Goal: Information Seeking & Learning: Find contact information

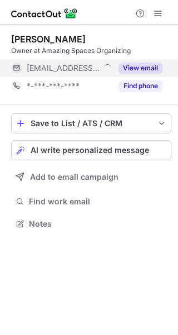
scroll to position [5, 6]
click at [85, 70] on span "***@amazingspacesorganizers.com" at bounding box center [63, 68] width 73 height 10
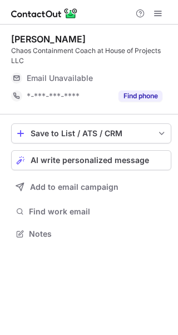
scroll to position [225, 178]
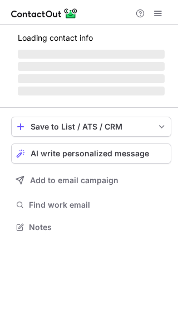
scroll to position [233, 178]
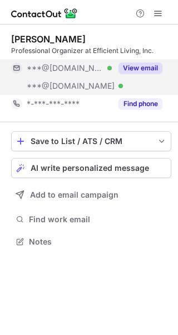
click at [59, 80] on div "***@aol.com Verified" at bounding box center [61, 86] width 101 height 18
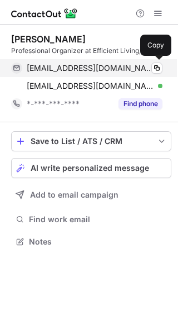
click at [76, 70] on span "nancyd80126@gmail.com" at bounding box center [91, 68] width 128 height 10
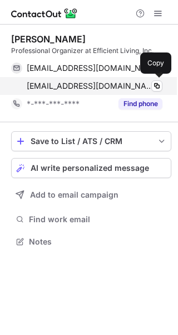
click at [89, 88] on span "isue4u3@aol.com" at bounding box center [91, 86] width 128 height 10
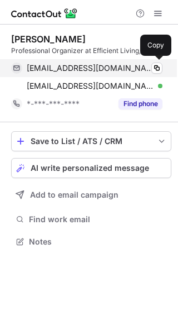
click at [132, 65] on div "nancyd80126@gmail.com Verified" at bounding box center [95, 68] width 136 height 10
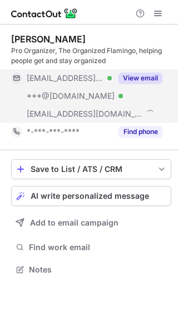
scroll to position [261, 178]
click at [80, 81] on span "***@iconvenue.com" at bounding box center [65, 78] width 77 height 10
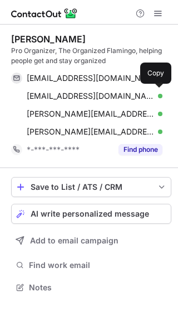
scroll to position [279, 178]
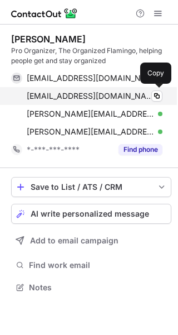
click at [70, 95] on span "symiranda6@aol.com" at bounding box center [91, 96] width 128 height 10
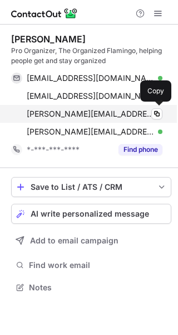
click at [110, 112] on span "stephanie@theorganizedflamingo.com" at bounding box center [91, 114] width 128 height 10
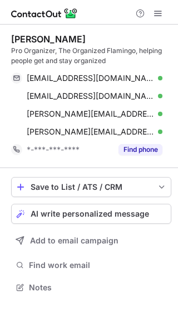
click at [108, 162] on div "Stephanie Deininger Pro Organizer, The Organized Flamingo, helping people get a…" at bounding box center [91, 96] width 161 height 143
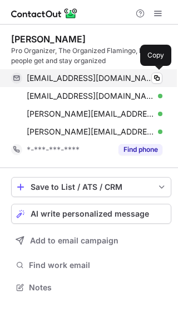
click at [76, 82] on span "smiranda@iconvenue.com" at bounding box center [91, 78] width 128 height 10
click at [105, 79] on span "smiranda@iconvenue.com" at bounding box center [91, 78] width 128 height 10
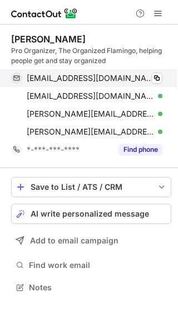
click at [105, 79] on span "smiranda@iconvenue.com" at bounding box center [91, 78] width 128 height 10
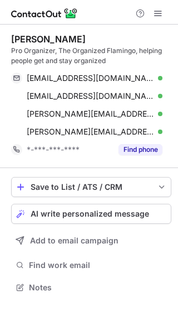
click at [99, 168] on div "Save to List / ATS / CRM List Select Lever Connect Greenhouse Connect Salesforc…" at bounding box center [91, 236] width 161 height 136
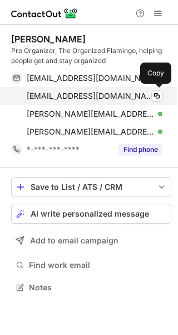
click at [89, 95] on span "symiranda6@aol.com" at bounding box center [91, 96] width 128 height 10
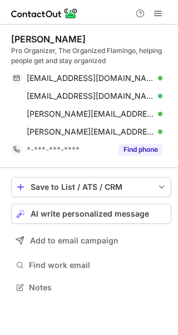
click at [110, 166] on div "Stephanie Deininger Pro Organizer, The Organized Flamingo, helping people get a…" at bounding box center [91, 96] width 161 height 143
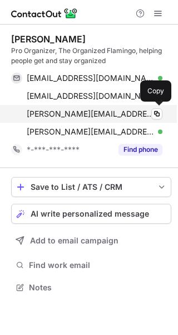
click at [90, 107] on div "stephanie@theorganizedflamingo.com Verified Copy" at bounding box center [87, 114] width 152 height 18
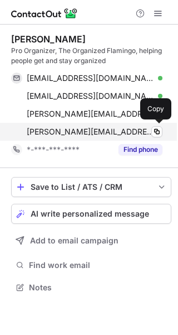
click at [96, 128] on span "stephanie@theorganizedflamingo.com" at bounding box center [91, 132] width 128 height 10
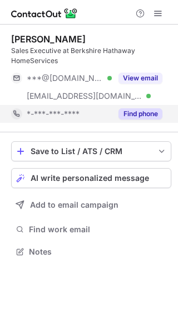
scroll to position [243, 178]
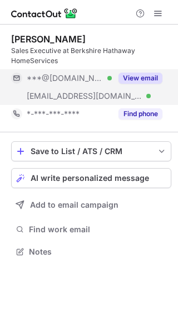
click at [57, 89] on div "***@bhhsne.com Verified" at bounding box center [61, 96] width 101 height 18
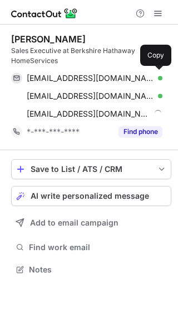
scroll to position [261, 178]
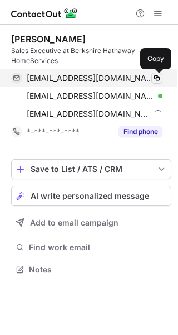
click at [157, 79] on span at bounding box center [157, 78] width 9 height 9
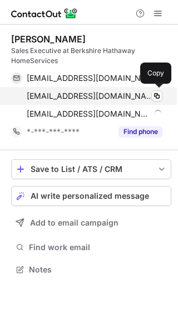
click at [102, 95] on span "toniriordan@bhhsne.com" at bounding box center [91, 96] width 128 height 10
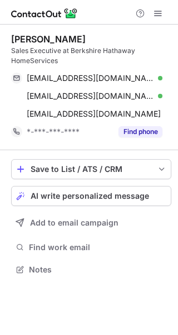
drag, startPoint x: 94, startPoint y: 148, endPoint x: 9, endPoint y: 178, distance: 90.5
click at [94, 148] on div "Antonia Riordan Sales Executive at Berkshire Hathaway HomeServices ariordan31@g…" at bounding box center [91, 87] width 161 height 125
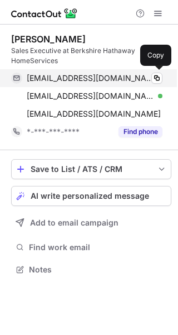
click at [80, 82] on span "ariordan31@gmail.com" at bounding box center [91, 78] width 128 height 10
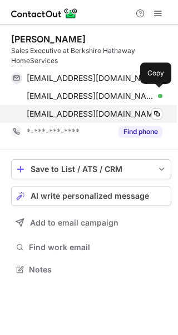
drag, startPoint x: 105, startPoint y: 91, endPoint x: 54, endPoint y: 109, distance: 55.0
click at [105, 91] on span "toniriordan@bhhsne.com" at bounding box center [91, 96] width 128 height 10
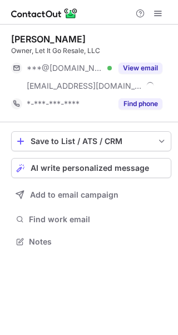
scroll to position [233, 178]
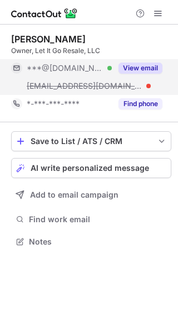
click at [121, 71] on button "View email" at bounding box center [141, 67] width 44 height 11
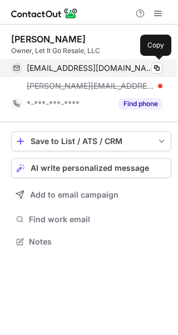
click at [99, 71] on span "[EMAIL_ADDRESS][DOMAIN_NAME]" at bounding box center [91, 68] width 128 height 10
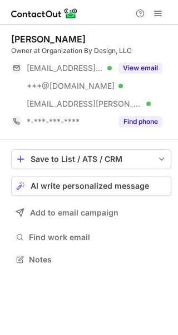
scroll to position [251, 178]
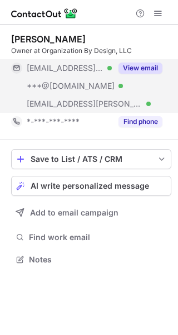
click at [123, 68] on button "View email" at bounding box center [141, 67] width 44 height 11
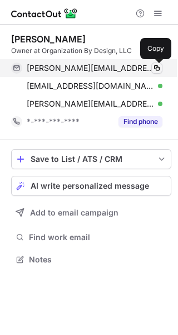
click at [152, 71] on button at bounding box center [157, 67] width 11 height 11
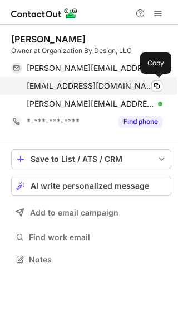
click at [114, 90] on span "organizationbydesign@yahoo.com" at bounding box center [91, 86] width 128 height 10
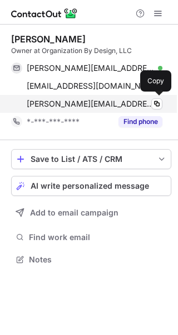
click at [109, 103] on span "bonnie.arrix@mercer.com" at bounding box center [91, 104] width 128 height 10
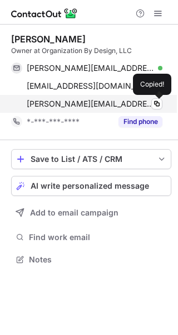
click at [109, 103] on span "bonnie.arrix@mercer.com" at bounding box center [91, 104] width 128 height 10
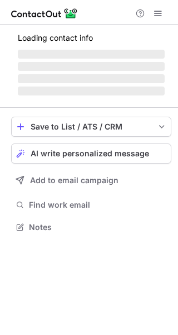
scroll to position [243, 178]
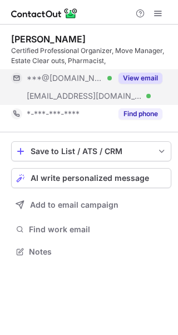
click at [108, 84] on div "***@gmail.com Verified" at bounding box center [61, 78] width 101 height 18
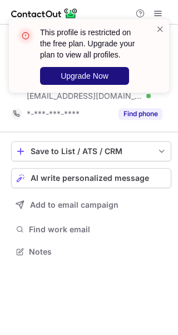
click at [94, 82] on button "Upgrade Now" at bounding box center [84, 76] width 89 height 18
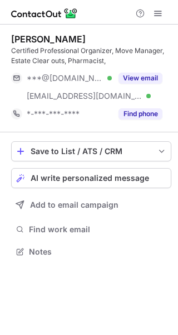
scroll to position [243, 178]
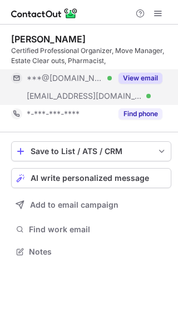
click at [91, 81] on div "***@gmail.com Verified" at bounding box center [69, 78] width 85 height 10
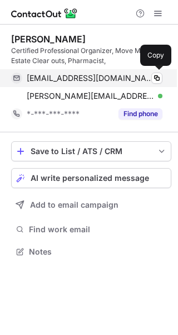
click at [89, 78] on span "lesaroh@gmail.com" at bounding box center [91, 78] width 128 height 10
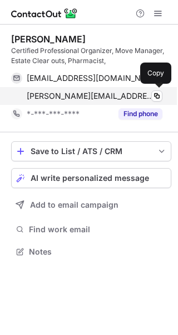
click at [113, 94] on span "joe.raycraft@worldbusinesscapital.com" at bounding box center [91, 96] width 128 height 10
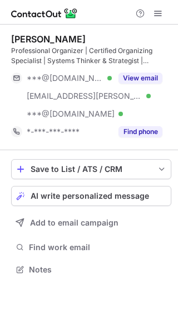
scroll to position [261, 178]
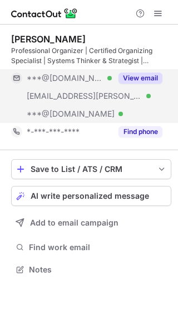
click at [110, 88] on div "***@cox.net Verified" at bounding box center [61, 96] width 101 height 18
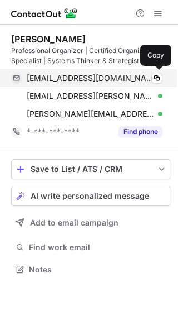
drag, startPoint x: 111, startPoint y: 86, endPoint x: 106, endPoint y: 82, distance: 6.4
click at [106, 82] on span "jenjackson88@hotmail.com" at bounding box center [91, 78] width 128 height 10
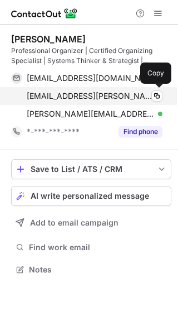
click at [88, 98] on span "jgstuart@cox.net" at bounding box center [91, 96] width 128 height 10
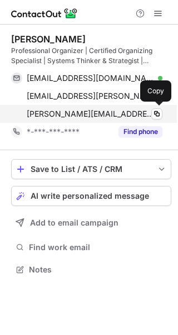
click at [103, 115] on span "jen-jackson@live.com" at bounding box center [91, 114] width 128 height 10
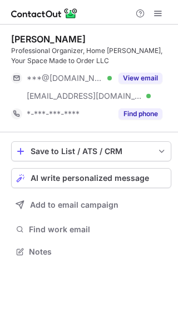
scroll to position [243, 178]
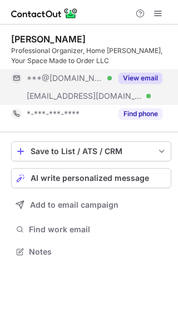
click at [126, 83] on button "View email" at bounding box center [141, 77] width 44 height 11
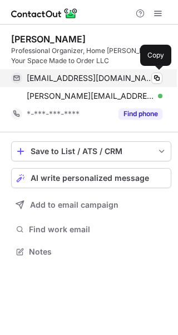
click at [100, 78] on span "jfoxalston@gmail.com" at bounding box center [91, 78] width 128 height 10
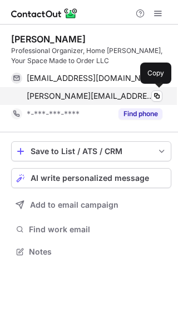
click at [103, 96] on span "jeanne.foxalston@naa.org" at bounding box center [91, 96] width 128 height 10
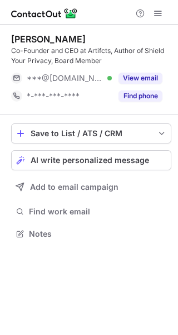
scroll to position [225, 178]
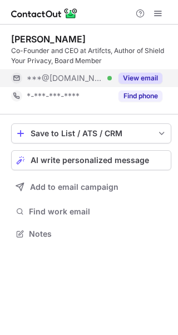
click at [114, 80] on div "View email" at bounding box center [137, 78] width 51 height 18
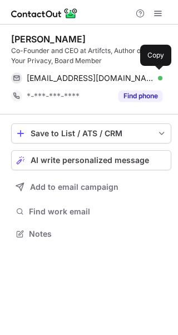
click at [114, 79] on span "[EMAIL_ADDRESS][DOMAIN_NAME]" at bounding box center [91, 78] width 128 height 10
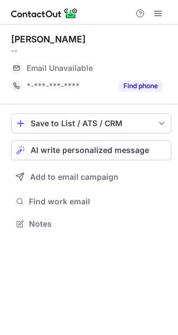
scroll to position [5, 6]
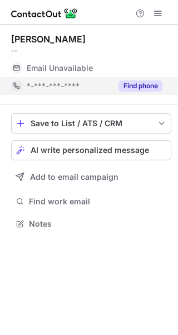
scroll to position [5, 6]
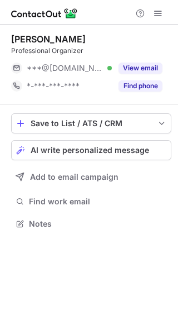
scroll to position [5, 6]
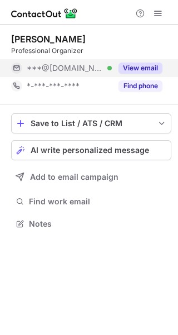
click at [93, 72] on div "***@gmail.com Verified" at bounding box center [69, 68] width 85 height 10
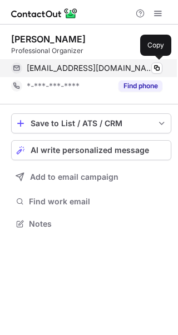
click at [93, 70] on span "jodiholtz@gmail.com" at bounding box center [91, 68] width 128 height 10
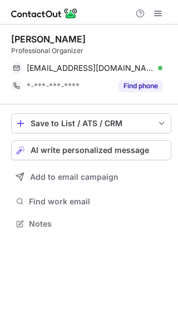
click at [115, 104] on div "Save to List / ATS / CRM List Select Lever Connect Greenhouse Connect Salesforc…" at bounding box center [91, 172] width 161 height 136
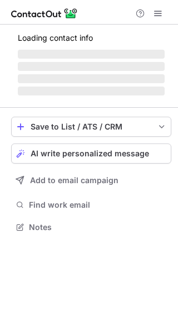
scroll to position [251, 178]
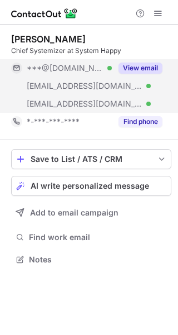
click at [86, 81] on span "[EMAIL_ADDRESS][DOMAIN_NAME]" at bounding box center [85, 86] width 116 height 10
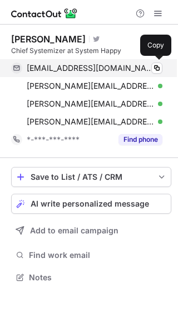
click at [84, 69] on span "[EMAIL_ADDRESS][DOMAIN_NAME]" at bounding box center [91, 68] width 128 height 10
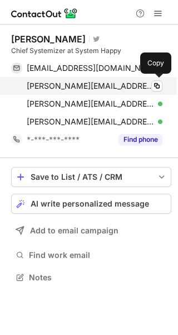
click at [92, 86] on span "kristin@growbigbiz.com" at bounding box center [91, 86] width 128 height 10
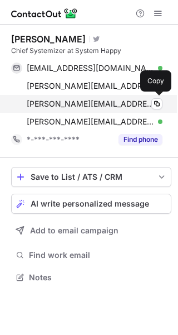
click at [89, 103] on span "kristin@systemhappy.com" at bounding box center [91, 104] width 128 height 10
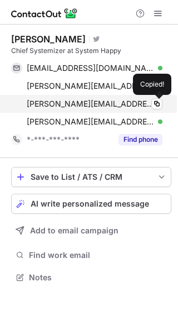
click at [89, 103] on span "kristin@systemhappy.com" at bounding box center [91, 104] width 128 height 10
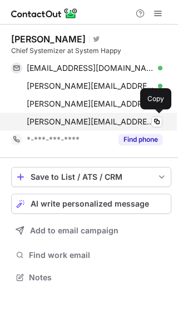
click at [99, 120] on span "kristin@systemhappy.com" at bounding box center [91, 122] width 128 height 10
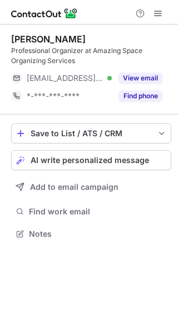
scroll to position [225, 178]
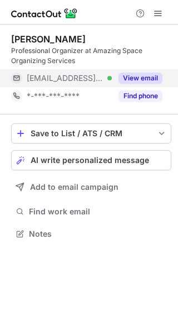
click at [76, 69] on div "[EMAIL_ADDRESS][DOMAIN_NAME] Verified" at bounding box center [61, 78] width 101 height 18
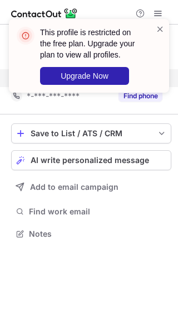
click at [76, 77] on div "This profile is restricted on the free plan. Upgrade your plan to view all prof…" at bounding box center [89, 60] width 178 height 105
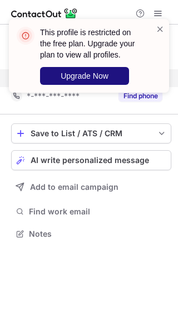
click at [76, 77] on span "Upgrade Now" at bounding box center [85, 75] width 48 height 9
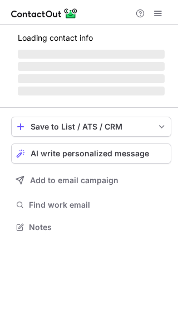
scroll to position [225, 178]
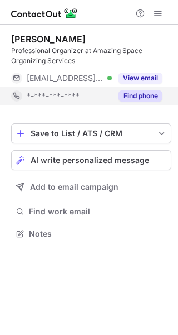
click at [98, 87] on div "*-***-***-****" at bounding box center [61, 96] width 101 height 18
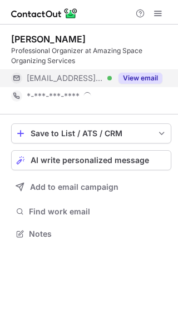
click at [108, 80] on div at bounding box center [110, 78] width 4 height 4
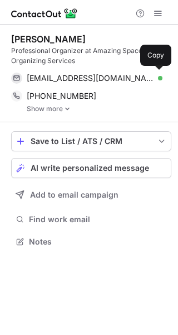
click at [98, 80] on span "eagarber@bellsouth.net" at bounding box center [91, 78] width 128 height 10
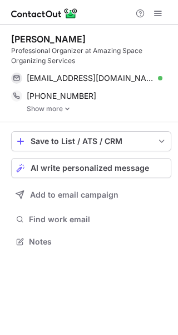
click at [98, 80] on span "eagarber@bellsouth.net" at bounding box center [91, 78] width 128 height 10
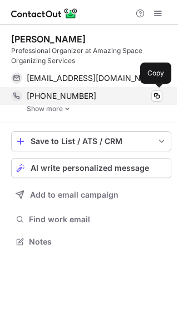
click at [127, 91] on div "+17706394374" at bounding box center [95, 96] width 136 height 10
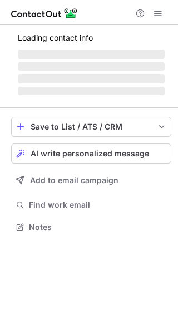
scroll to position [5, 6]
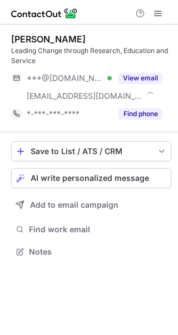
scroll to position [243, 178]
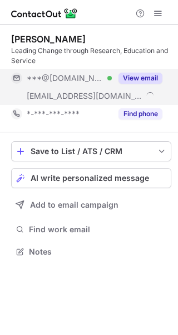
click at [120, 85] on div "View email" at bounding box center [137, 78] width 51 height 18
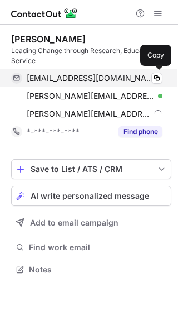
click at [98, 82] on span "[EMAIL_ADDRESS][DOMAIN_NAME]" at bounding box center [91, 78] width 128 height 10
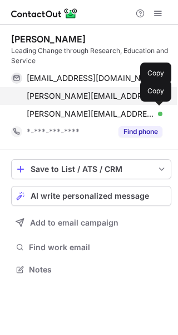
click at [83, 95] on span "[PERSON_NAME][EMAIL_ADDRESS][DOMAIN_NAME]" at bounding box center [91, 96] width 128 height 10
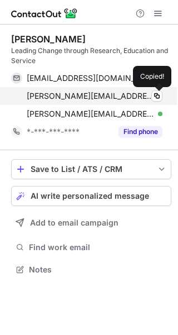
click at [83, 95] on span "[PERSON_NAME][EMAIL_ADDRESS][DOMAIN_NAME]" at bounding box center [91, 96] width 128 height 10
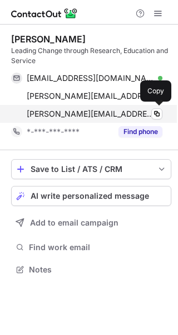
drag, startPoint x: 120, startPoint y: 118, endPoint x: 112, endPoint y: 118, distance: 8.9
click at [120, 118] on span "[PERSON_NAME][EMAIL_ADDRESS][DOMAIN_NAME]" at bounding box center [91, 114] width 128 height 10
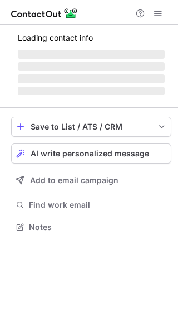
scroll to position [233, 178]
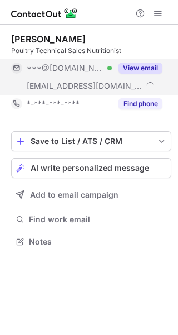
click at [108, 69] on div "***@gmail.com Verified" at bounding box center [69, 68] width 85 height 10
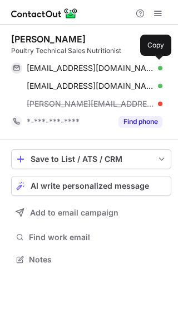
scroll to position [251, 178]
click at [105, 69] on span "miguelalejandrobarrios@gmail.com" at bounding box center [91, 68] width 128 height 10
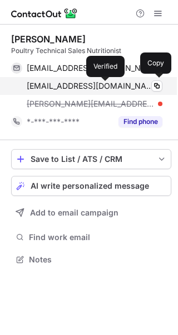
click at [158, 85] on div at bounding box center [160, 86] width 4 height 4
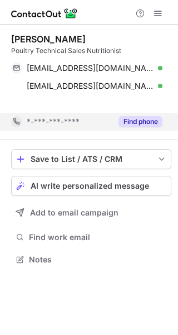
scroll to position [233, 178]
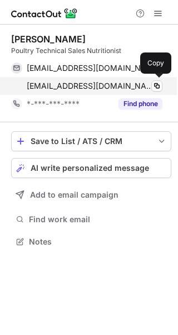
click at [120, 86] on div "mbarrios@jefo.com Verified" at bounding box center [95, 86] width 136 height 10
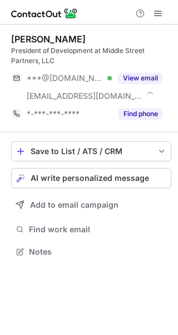
scroll to position [243, 178]
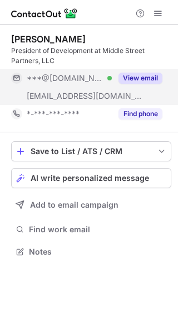
click at [149, 78] on button "View email" at bounding box center [141, 77] width 44 height 11
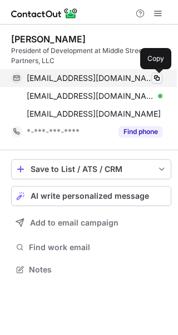
click at [159, 76] on span at bounding box center [157, 78] width 9 height 9
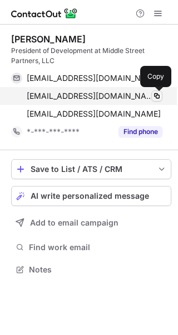
click at [156, 96] on span at bounding box center [157, 95] width 9 height 9
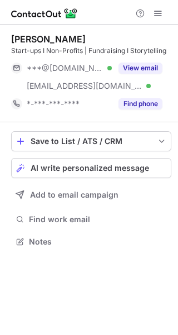
scroll to position [233, 178]
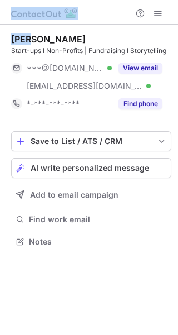
drag, startPoint x: 34, startPoint y: 40, endPoint x: -2, endPoint y: 42, distance: 36.3
click at [0, 42] on html "Mary Frances Jones Start-ups I Non-Profits | Fundraising I Storytelling ***@gma…" at bounding box center [89, 167] width 178 height 335
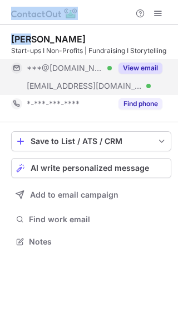
copy div "Mary"
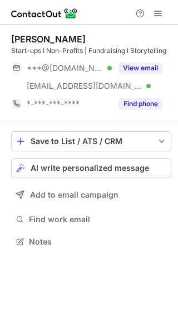
click at [77, 46] on div "Start-ups I Non-Profits | Fundraising I Storytelling" at bounding box center [91, 51] width 161 height 10
drag, startPoint x: 34, startPoint y: 39, endPoint x: 72, endPoint y: 57, distance: 42.1
click at [17, 41] on div "[PERSON_NAME]" at bounding box center [48, 38] width 75 height 11
copy div "ary"
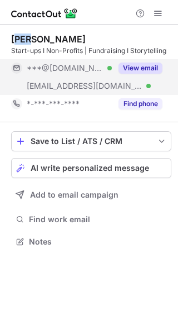
click at [123, 64] on button "View email" at bounding box center [141, 67] width 44 height 11
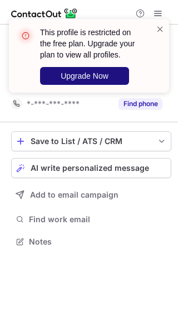
click at [101, 81] on button "Upgrade Now" at bounding box center [84, 76] width 89 height 18
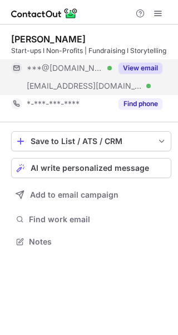
scroll to position [233, 178]
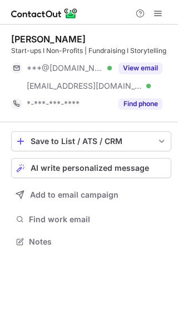
drag, startPoint x: 103, startPoint y: 36, endPoint x: 72, endPoint y: 37, distance: 31.2
click at [72, 37] on div "[PERSON_NAME]" at bounding box center [91, 38] width 161 height 11
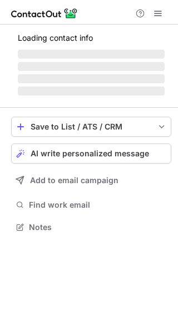
scroll to position [233, 178]
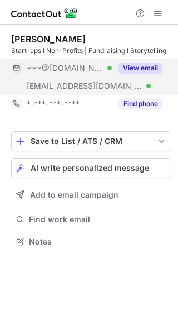
click at [85, 71] on div "***@gmail.com Verified" at bounding box center [69, 68] width 85 height 10
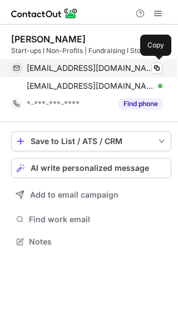
click at [87, 71] on span "maryfrancesjones@gmail.com" at bounding box center [91, 68] width 128 height 10
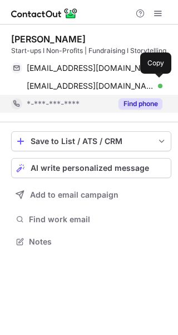
drag, startPoint x: 91, startPoint y: 89, endPoint x: 45, endPoint y: 103, distance: 48.2
click at [91, 89] on span "mjones@roadie.com" at bounding box center [91, 86] width 128 height 10
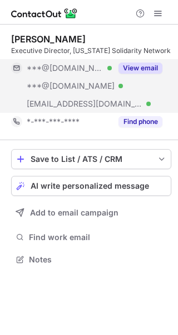
scroll to position [251, 178]
click at [84, 75] on div "***@gmail.com Verified" at bounding box center [61, 68] width 101 height 18
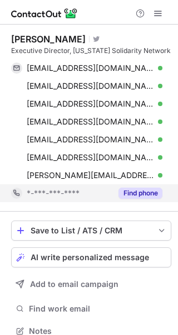
scroll to position [322, 171]
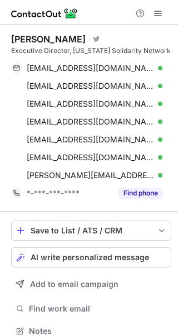
scroll to position [322, 171]
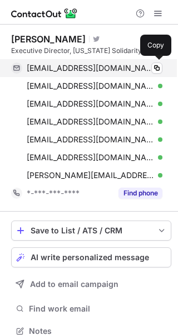
click at [122, 71] on span "[EMAIL_ADDRESS][DOMAIN_NAME]" at bounding box center [91, 68] width 128 height 10
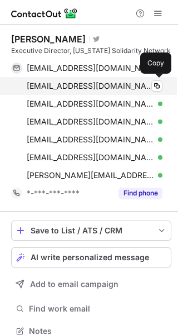
click at [117, 81] on div "[EMAIL_ADDRESS][DOMAIN_NAME] Verified" at bounding box center [95, 86] width 136 height 10
click at [75, 88] on span "[EMAIL_ADDRESS][DOMAIN_NAME]" at bounding box center [91, 86] width 128 height 10
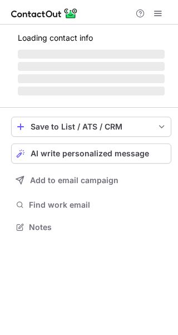
scroll to position [233, 178]
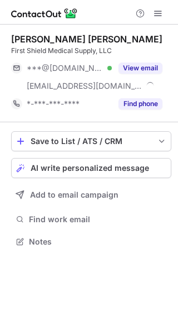
click at [138, 75] on div "View email" at bounding box center [137, 68] width 51 height 18
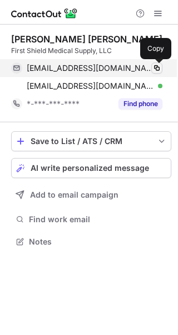
click at [153, 69] on span at bounding box center [157, 68] width 9 height 9
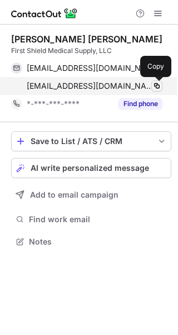
click at [156, 85] on span at bounding box center [157, 85] width 9 height 9
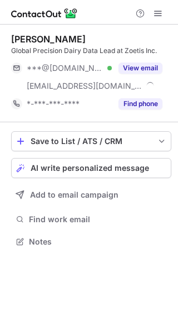
scroll to position [233, 178]
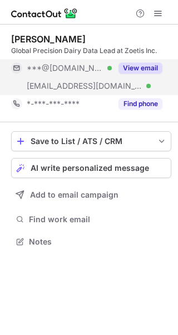
click at [157, 66] on button "View email" at bounding box center [141, 67] width 44 height 11
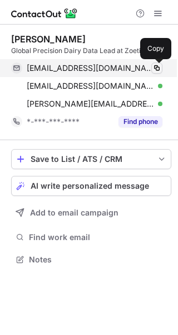
scroll to position [251, 178]
click at [155, 69] on span at bounding box center [157, 68] width 9 height 9
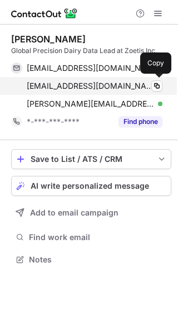
click at [135, 85] on div "moverton@uga.edu Verified" at bounding box center [95, 86] width 136 height 10
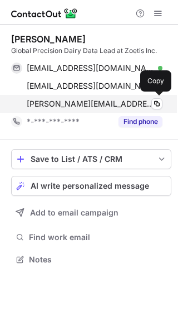
click at [110, 109] on div "michael.overton@zoetis.com Verified Copy" at bounding box center [87, 104] width 152 height 18
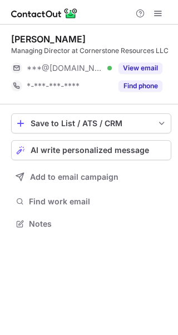
scroll to position [5, 6]
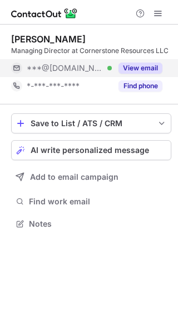
click at [75, 62] on div "***@gmail.com Verified" at bounding box center [61, 68] width 101 height 18
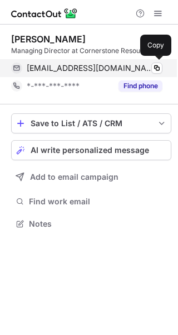
click at [114, 63] on span "[EMAIL_ADDRESS][DOMAIN_NAME]" at bounding box center [91, 68] width 128 height 10
click at [119, 66] on span "[EMAIL_ADDRESS][DOMAIN_NAME]" at bounding box center [91, 68] width 128 height 10
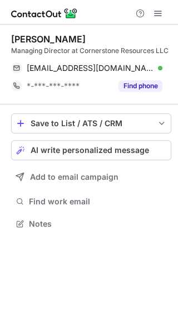
scroll to position [215, 178]
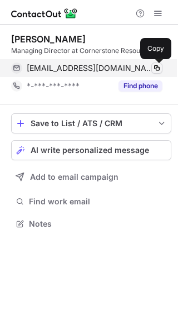
click at [159, 69] on span at bounding box center [157, 68] width 9 height 9
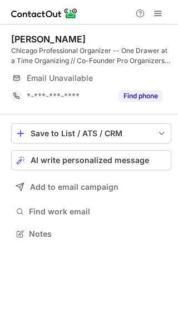
scroll to position [225, 178]
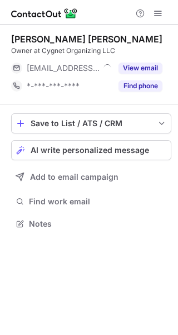
scroll to position [5, 6]
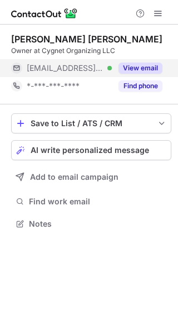
click at [132, 69] on button "View email" at bounding box center [141, 67] width 44 height 11
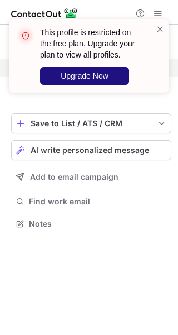
click at [107, 73] on span "Upgrade Now" at bounding box center [85, 75] width 48 height 9
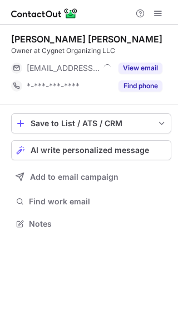
scroll to position [5, 6]
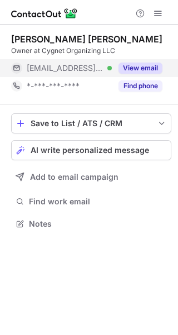
click at [99, 69] on div "[EMAIL_ADDRESS][DOMAIN_NAME] Verified" at bounding box center [69, 68] width 85 height 10
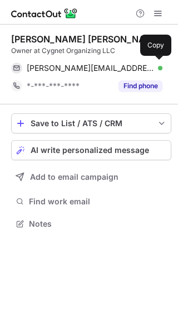
click at [99, 69] on span "[PERSON_NAME][EMAIL_ADDRESS][PERSON_NAME][DOMAIN_NAME]" at bounding box center [91, 68] width 128 height 10
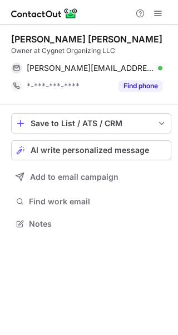
click at [89, 108] on div "Save to List / ATS / CRM List Select Lever Connect Greenhouse Connect Salesforc…" at bounding box center [91, 172] width 161 height 136
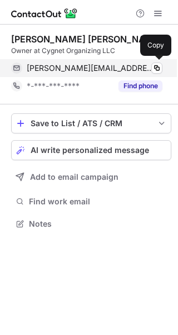
click at [88, 69] on span "[PERSON_NAME][EMAIL_ADDRESS][PERSON_NAME][DOMAIN_NAME]" at bounding box center [91, 68] width 128 height 10
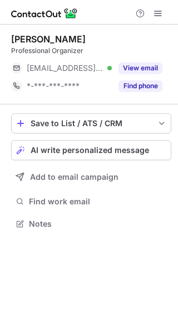
scroll to position [5, 6]
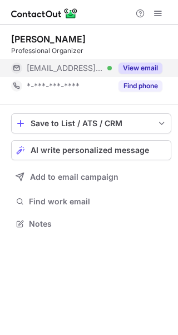
click at [60, 68] on span "[EMAIL_ADDRESS][DOMAIN_NAME]" at bounding box center [65, 68] width 77 height 10
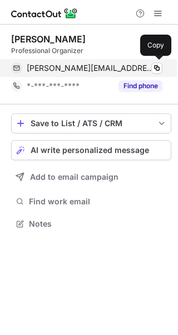
click at [63, 74] on div "[PERSON_NAME][EMAIL_ADDRESS][DOMAIN_NAME] Verified Copy" at bounding box center [87, 68] width 152 height 18
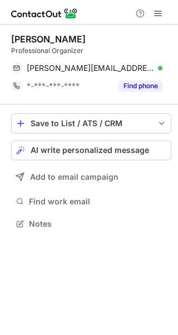
click at [98, 105] on div "Save to List / ATS / CRM List Select Lever Connect Greenhouse Connect Salesforc…" at bounding box center [91, 172] width 161 height 136
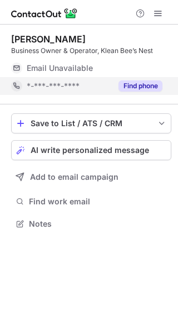
scroll to position [5, 6]
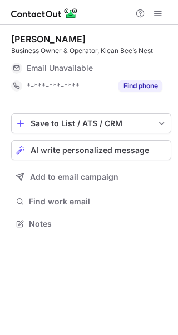
scroll to position [5, 6]
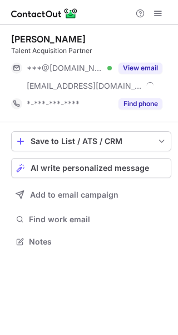
scroll to position [233, 178]
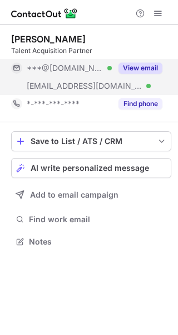
click at [109, 63] on div "***@hotmail.com Verified" at bounding box center [69, 68] width 85 height 10
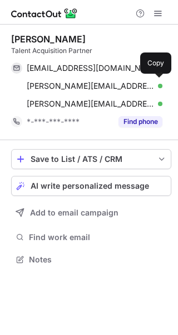
scroll to position [251, 178]
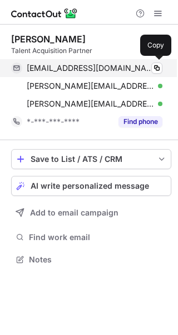
click at [112, 70] on span "tiffanydsmith@hotmail.com" at bounding box center [91, 68] width 128 height 10
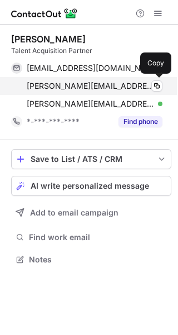
click at [121, 83] on span "tiffany.smith@itgbrands.com" at bounding box center [91, 86] width 128 height 10
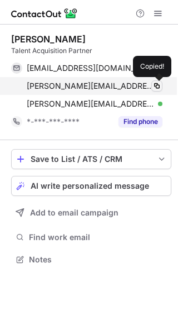
click at [157, 86] on span at bounding box center [157, 85] width 9 height 9
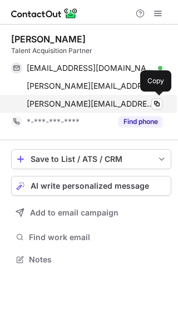
click at [110, 104] on span "tiffany.smith@plygem.com" at bounding box center [91, 104] width 128 height 10
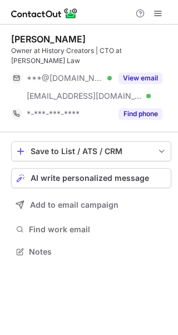
scroll to position [233, 178]
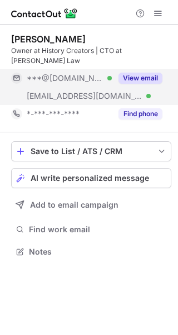
click at [108, 73] on div "***@gmail.com Verified" at bounding box center [69, 78] width 85 height 10
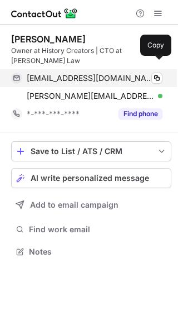
click at [75, 73] on span "jonathanfouch@gmail.com" at bounding box center [91, 78] width 128 height 10
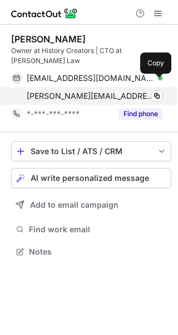
click at [105, 91] on span "jonathan.fouch@sadplaw.com" at bounding box center [91, 96] width 128 height 10
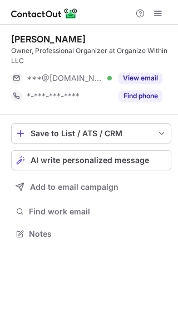
scroll to position [225, 178]
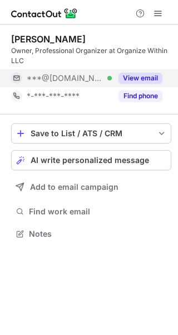
click at [123, 82] on button "View email" at bounding box center [141, 77] width 44 height 11
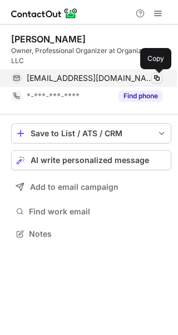
click at [153, 78] on span at bounding box center [157, 78] width 9 height 9
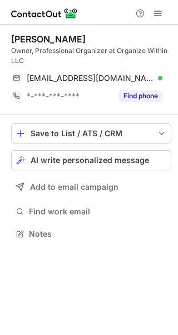
scroll to position [225, 178]
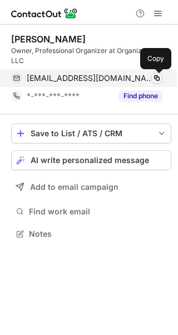
click at [154, 77] on span at bounding box center [157, 78] width 9 height 9
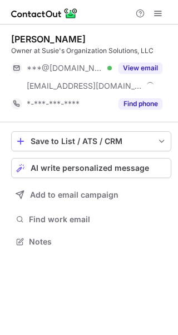
scroll to position [233, 178]
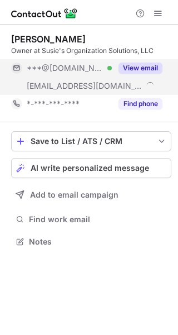
click at [113, 62] on div "View email" at bounding box center [137, 68] width 51 height 18
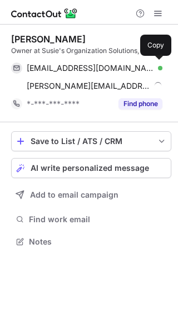
click at [97, 70] on span "[EMAIL_ADDRESS][DOMAIN_NAME]" at bounding box center [91, 68] width 128 height 10
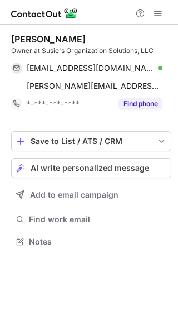
click at [105, 122] on div "Save to List / ATS / CRM List Select Lever Connect Greenhouse Connect Salesforc…" at bounding box center [91, 190] width 161 height 136
